Goal: Transaction & Acquisition: Purchase product/service

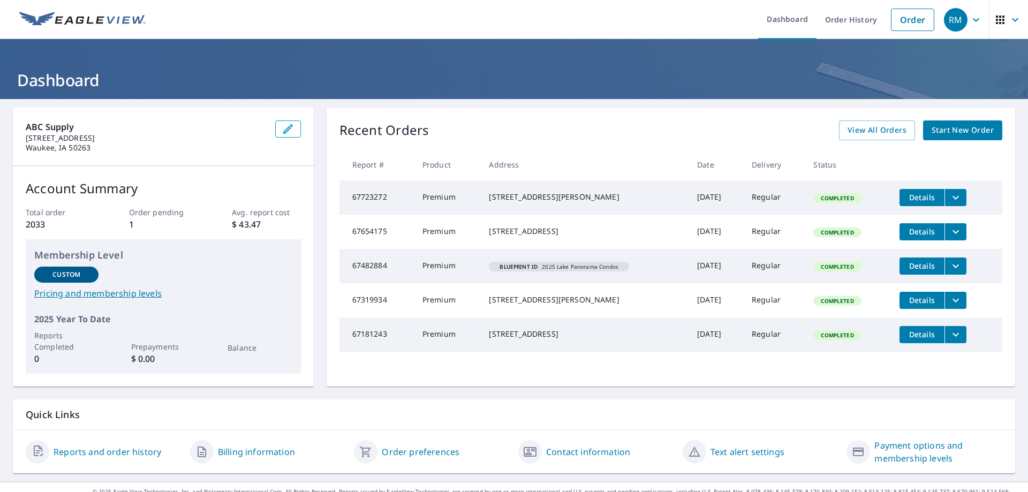
click at [940, 126] on span "Start New Order" at bounding box center [962, 130] width 62 height 13
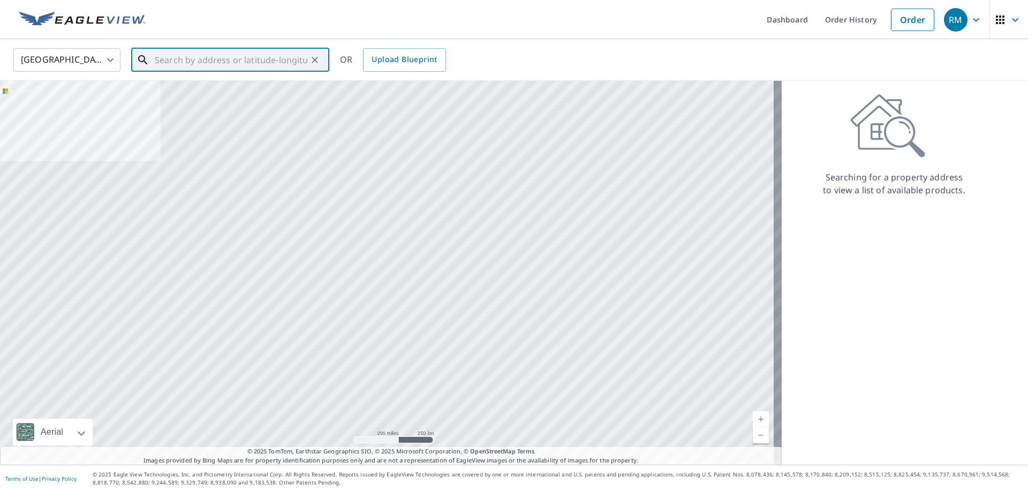
click at [178, 56] on input "text" at bounding box center [231, 60] width 153 height 30
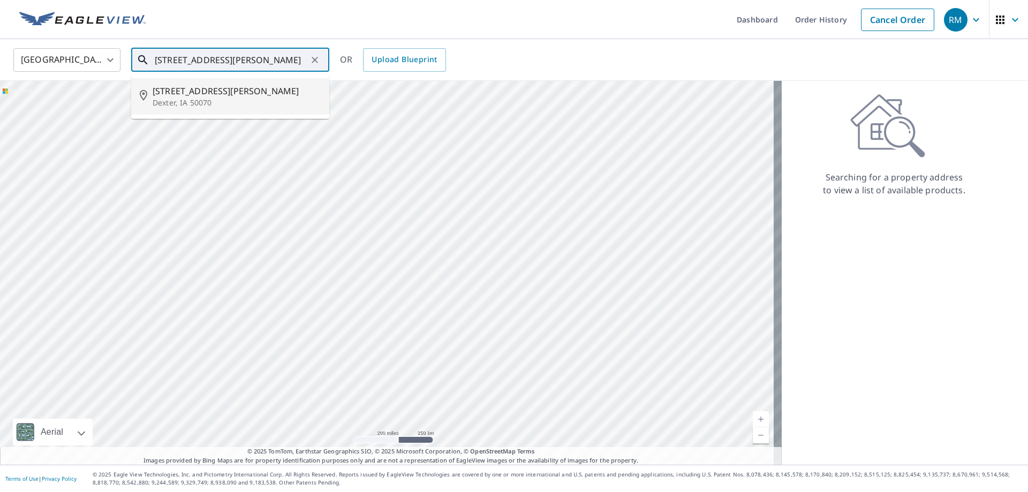
click at [181, 98] on p "Dexter, IA 50070" at bounding box center [237, 102] width 168 height 11
type input "[STREET_ADDRESS][PERSON_NAME]"
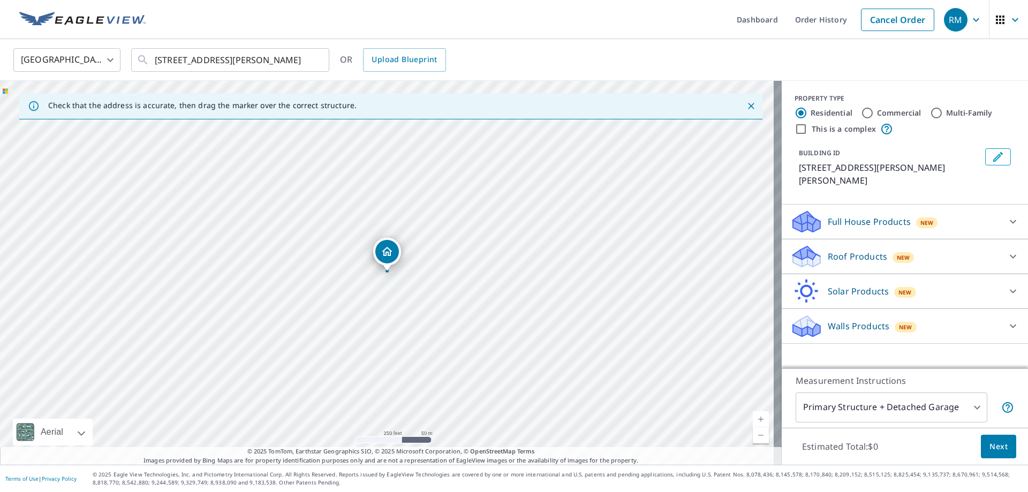
click at [1010, 324] on icon at bounding box center [1013, 326] width 6 height 4
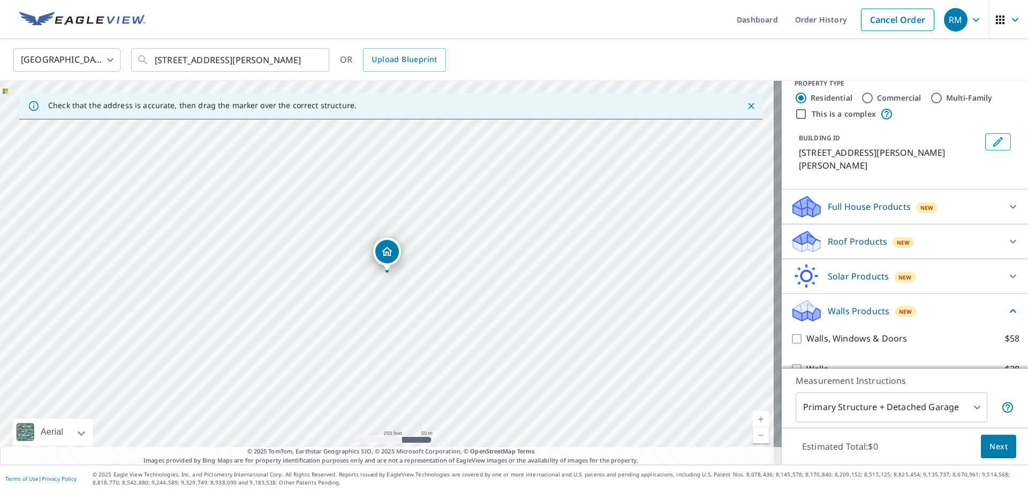
scroll to position [22, 0]
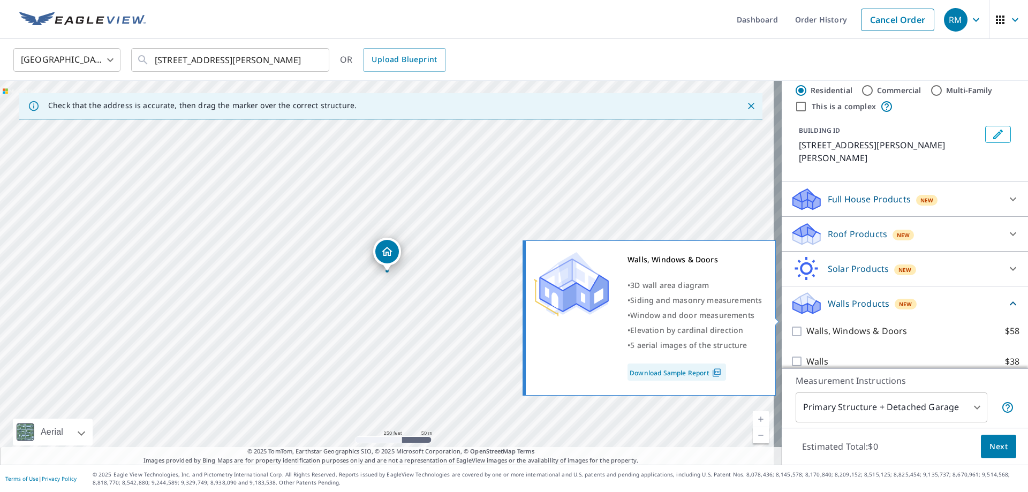
click at [791, 325] on input "Walls, Windows & Doors $58" at bounding box center [798, 331] width 16 height 13
checkbox input "true"
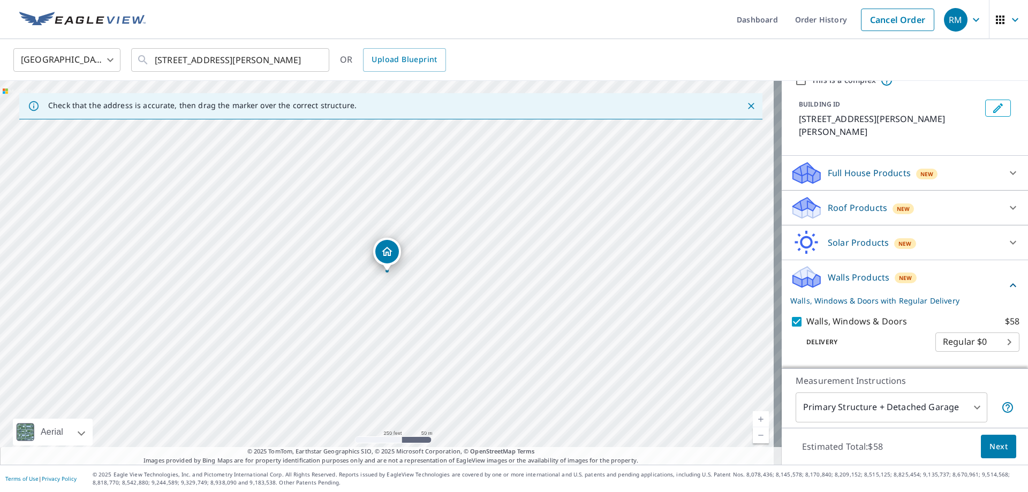
scroll to position [63, 0]
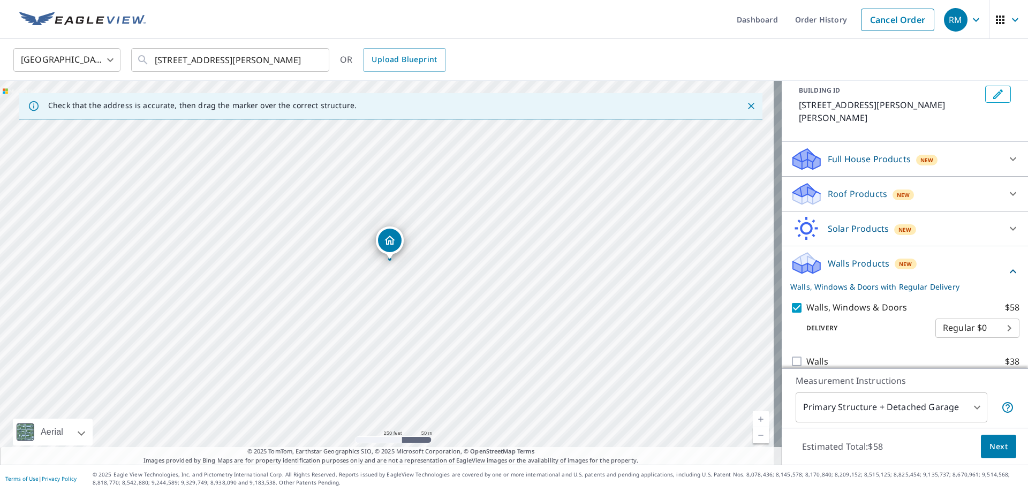
drag, startPoint x: 390, startPoint y: 250, endPoint x: 393, endPoint y: 238, distance: 12.1
drag, startPoint x: 257, startPoint y: 240, endPoint x: 362, endPoint y: 287, distance: 114.8
click at [362, 287] on div "[STREET_ADDRESS][PERSON_NAME]" at bounding box center [390, 273] width 781 height 384
drag, startPoint x: 218, startPoint y: 224, endPoint x: 221, endPoint y: 244, distance: 19.5
click at [989, 440] on span "Next" at bounding box center [998, 446] width 18 height 13
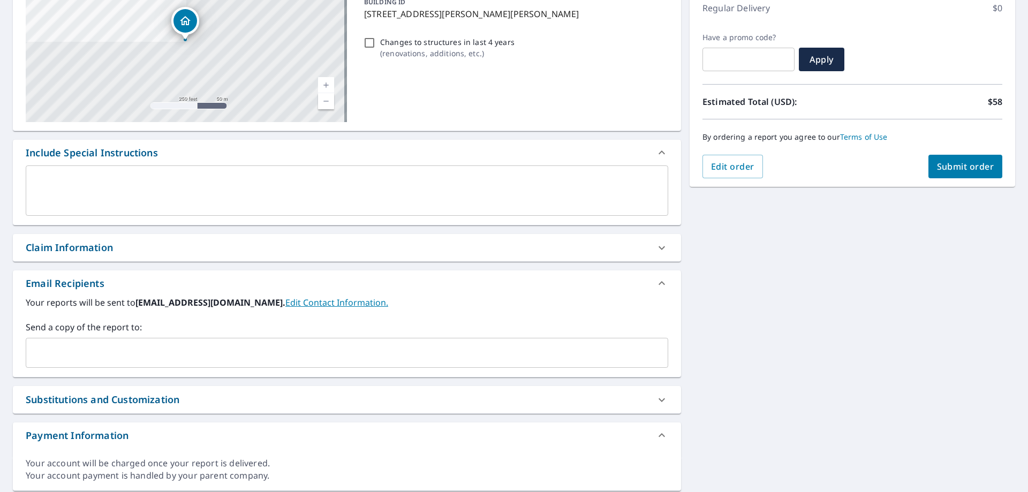
scroll to position [161, 0]
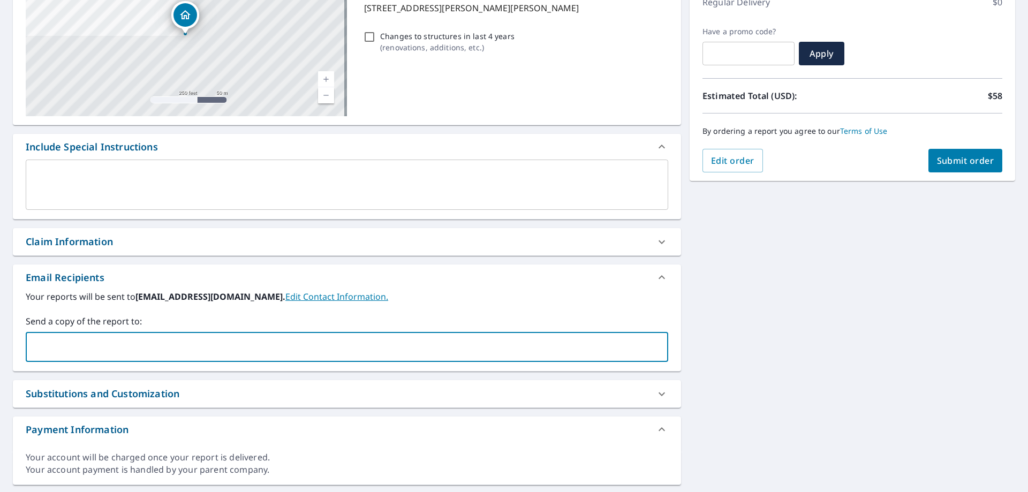
click at [98, 346] on input "text" at bounding box center [339, 347] width 617 height 20
type input "[PERSON_NAME][EMAIL_ADDRESS][PERSON_NAME][DOMAIN_NAME]"
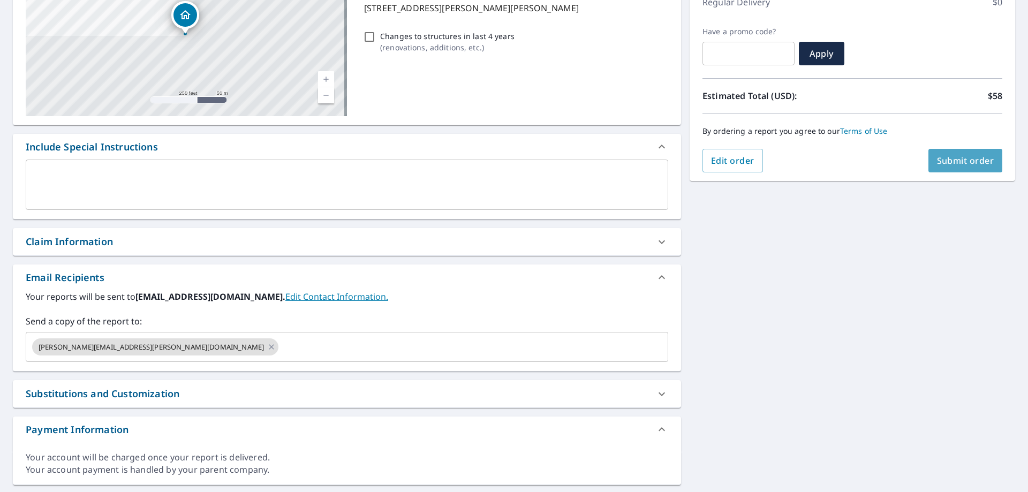
click at [951, 158] on span "Submit order" at bounding box center [965, 161] width 57 height 12
checkbox input "true"
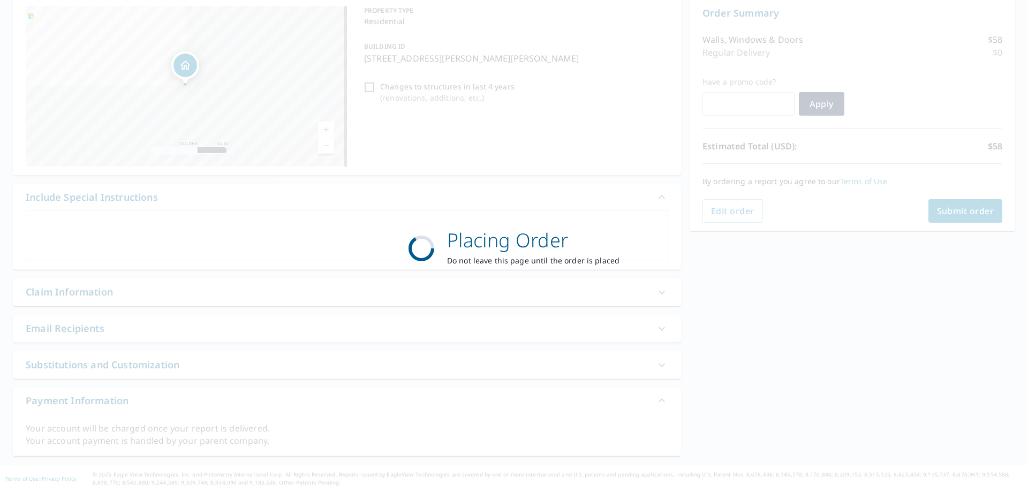
scroll to position [110, 0]
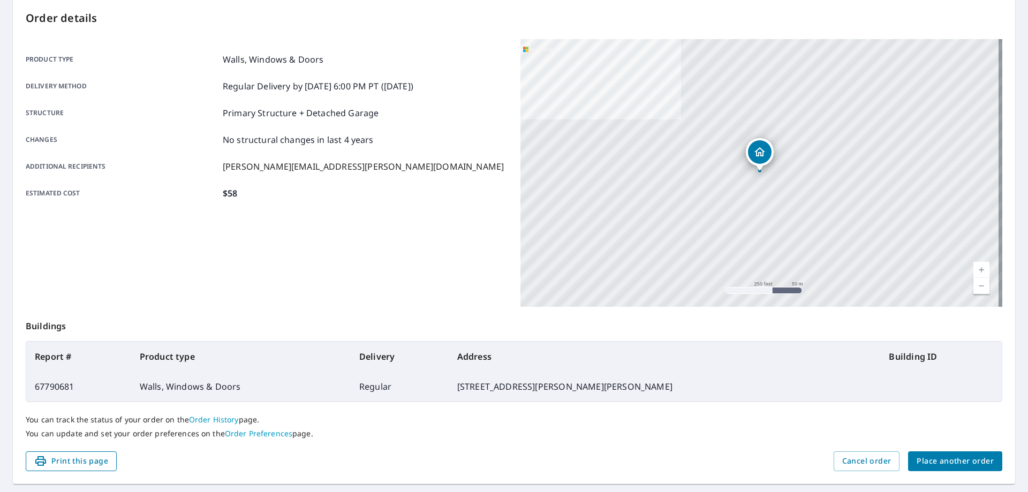
click at [80, 459] on span "Print this page" at bounding box center [71, 460] width 74 height 13
